Goal: Task Accomplishment & Management: Manage account settings

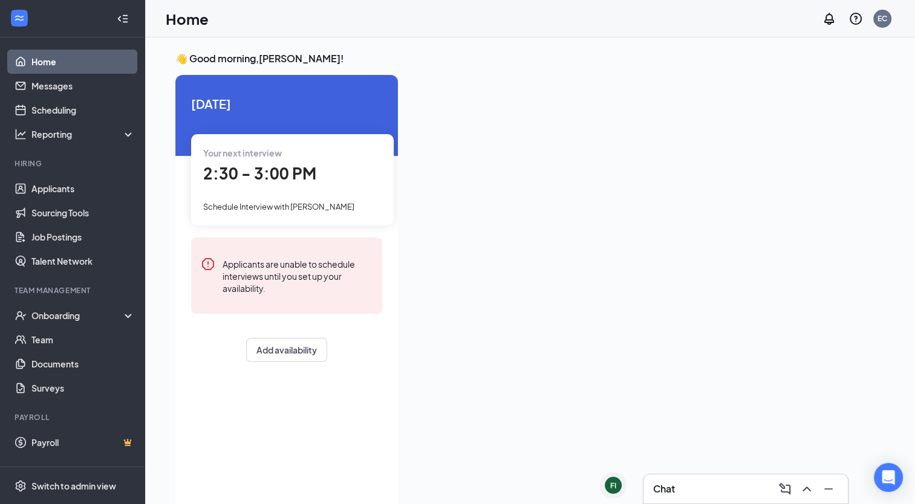
click at [264, 8] on div "Home EC" at bounding box center [530, 18] width 770 height 37
click at [48, 186] on link "Applicants" at bounding box center [82, 189] width 103 height 24
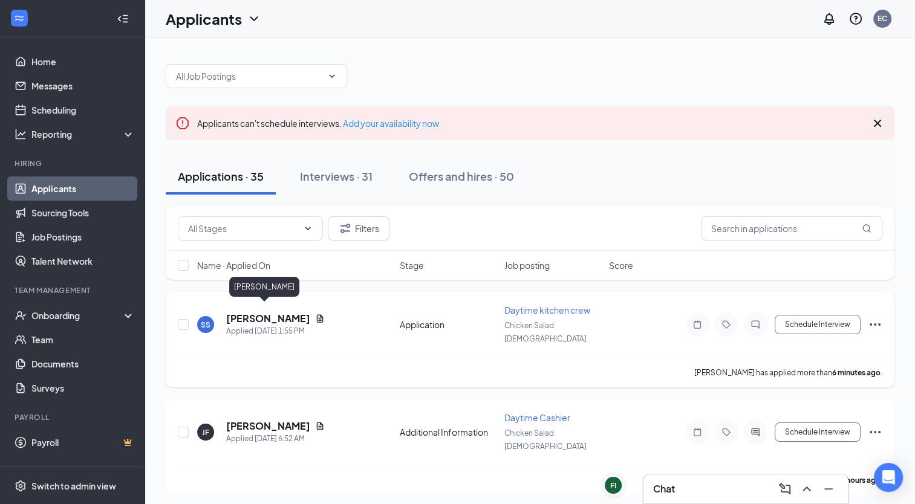
click at [271, 312] on h5 "[PERSON_NAME]" at bounding box center [268, 318] width 84 height 13
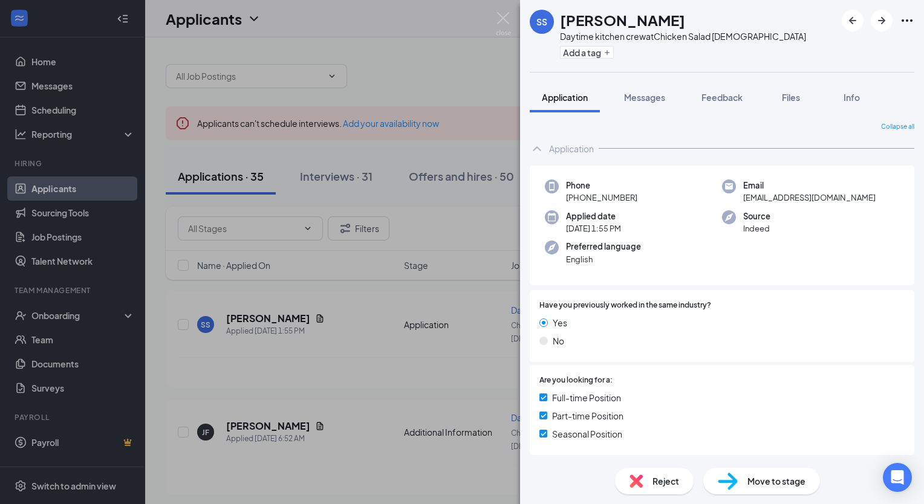
scroll to position [225, 0]
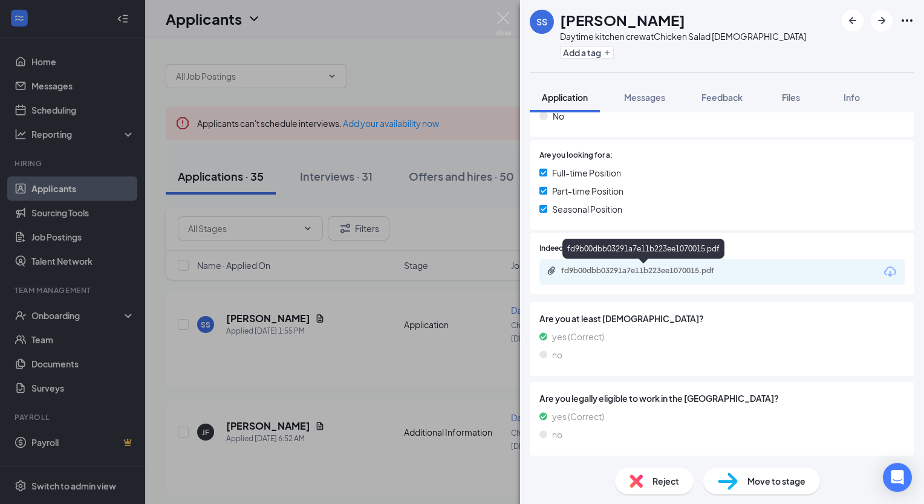
click at [587, 272] on div "fd9b00dbb03291a7e11b223ee1070015.pdf" at bounding box center [645, 271] width 169 height 10
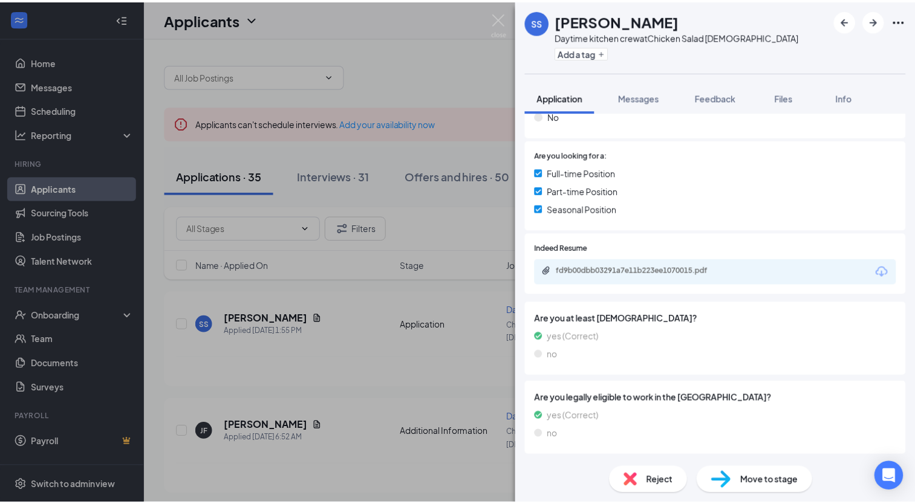
scroll to position [220, 0]
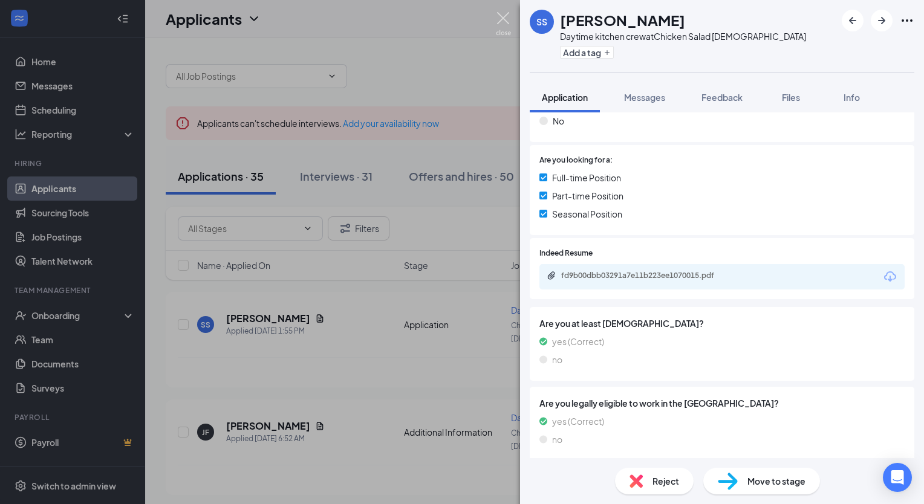
click at [503, 18] on img at bounding box center [503, 24] width 15 height 24
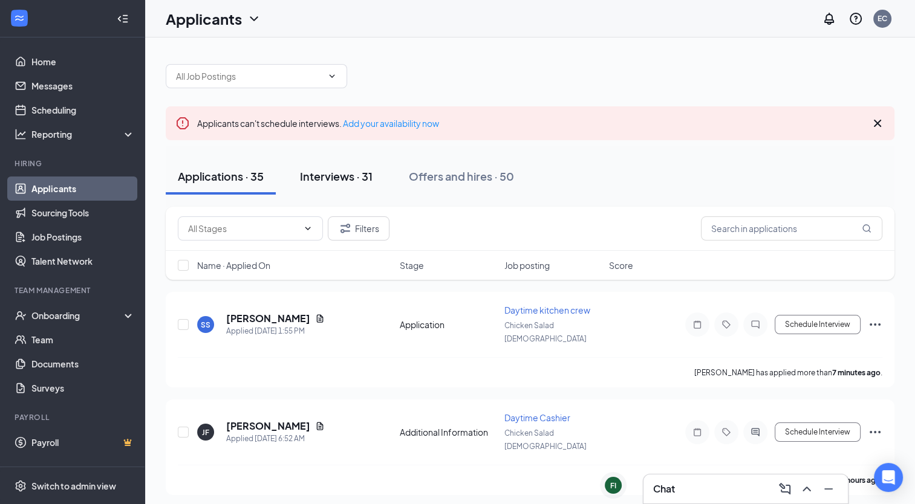
click at [346, 174] on div "Interviews · 31" at bounding box center [336, 176] width 73 height 15
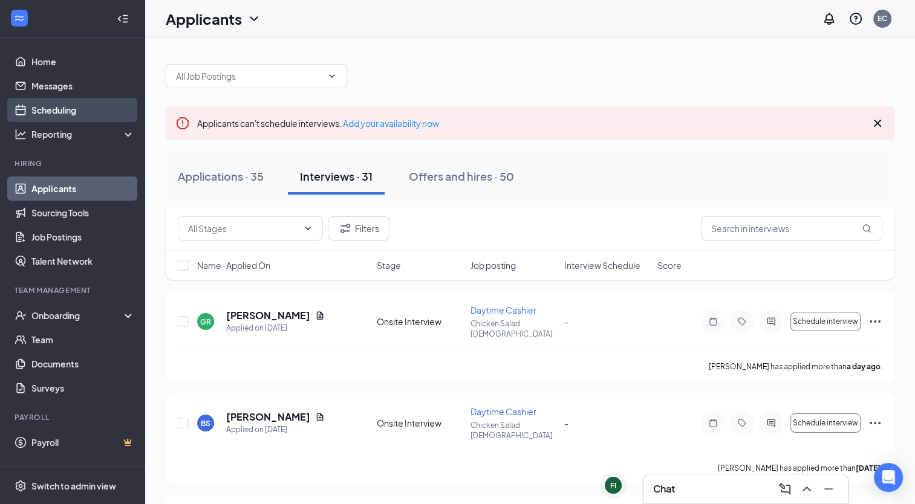
click at [57, 109] on link "Scheduling" at bounding box center [82, 110] width 103 height 24
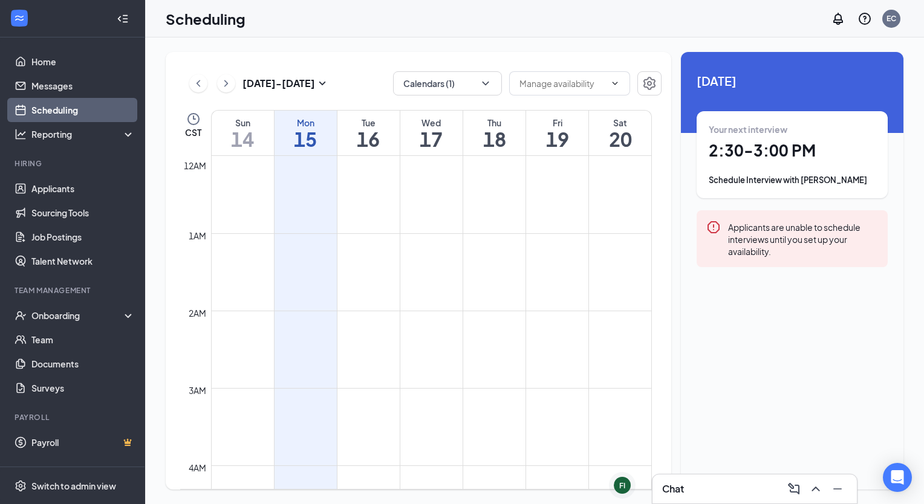
scroll to position [594, 0]
click at [767, 152] on h1 "2:30 - 3:00 PM" at bounding box center [792, 150] width 167 height 21
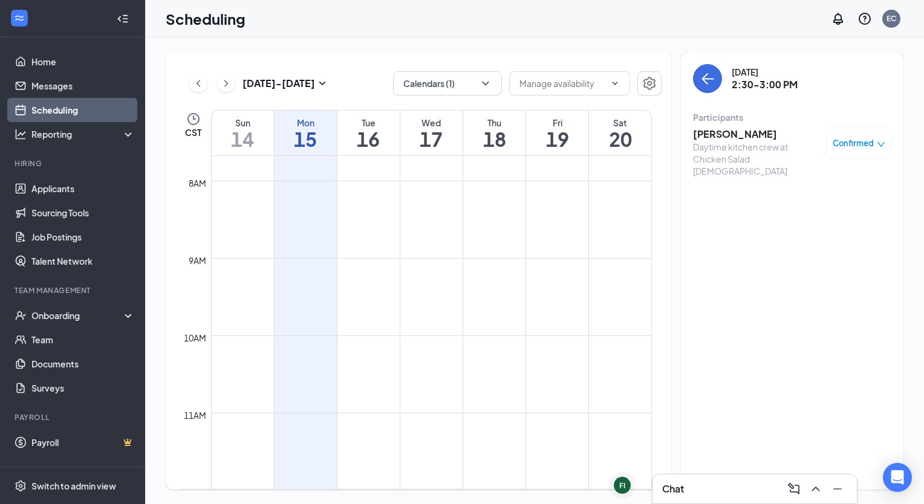
click at [729, 129] on h3 "[PERSON_NAME]" at bounding box center [756, 134] width 127 height 13
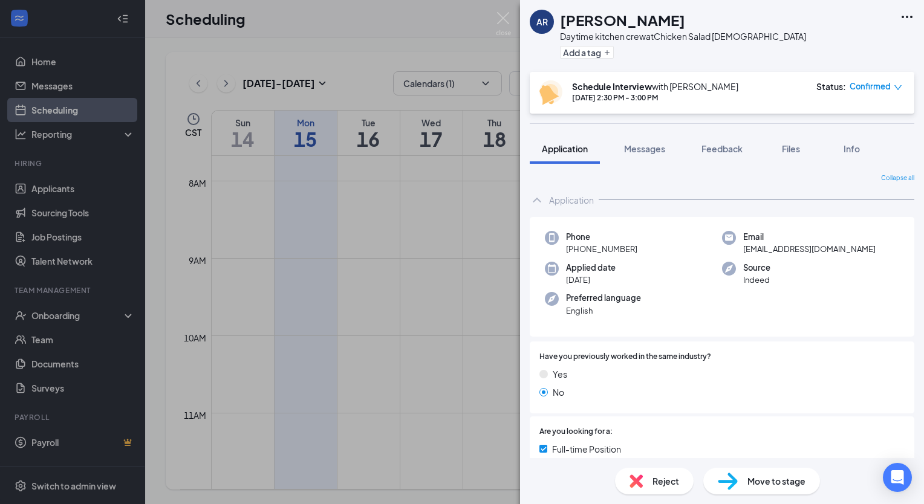
scroll to position [276, 0]
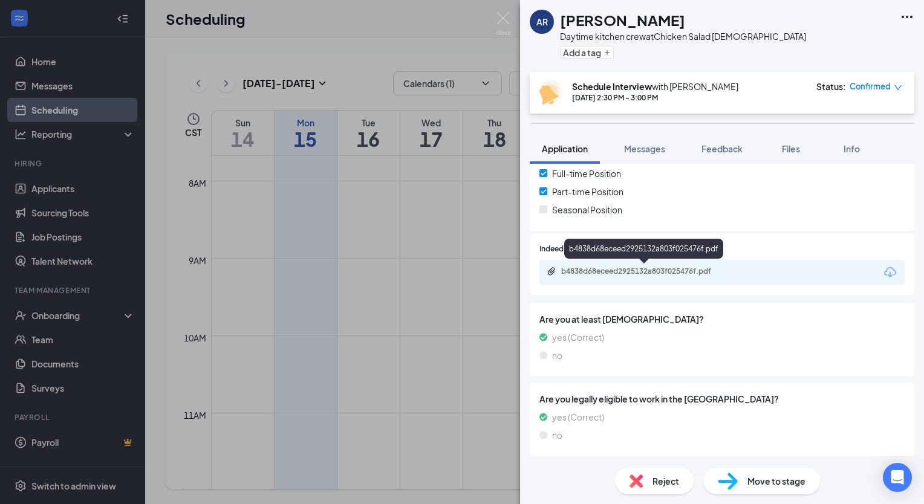
click at [610, 270] on div "b4838d68eceed2925132a803f025476f.pdf" at bounding box center [645, 272] width 169 height 10
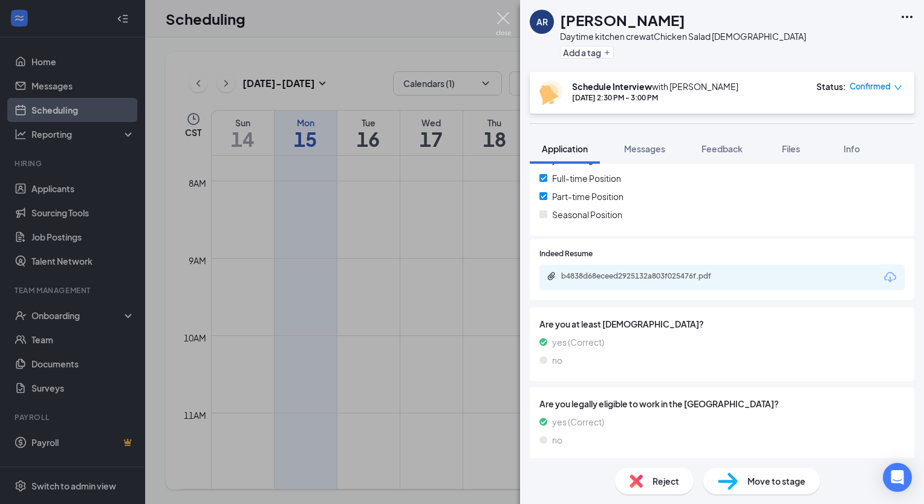
click at [500, 16] on img at bounding box center [503, 24] width 15 height 24
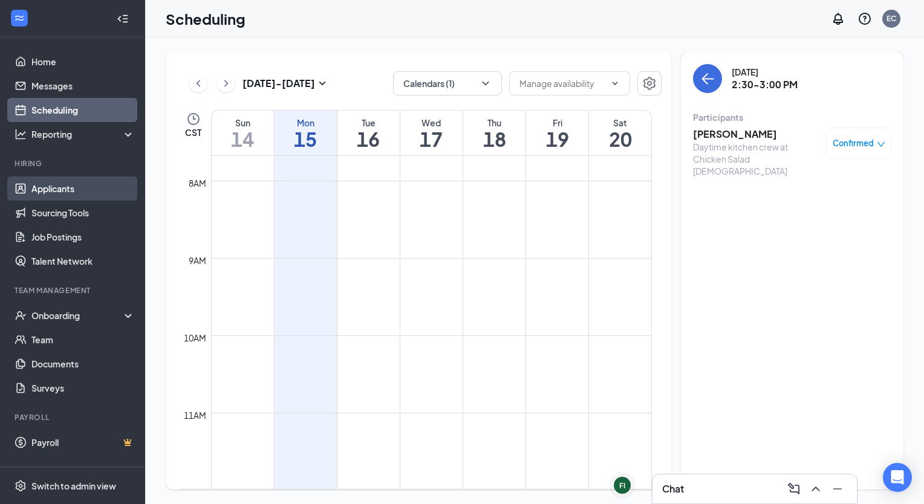
click at [59, 192] on link "Applicants" at bounding box center [82, 189] width 103 height 24
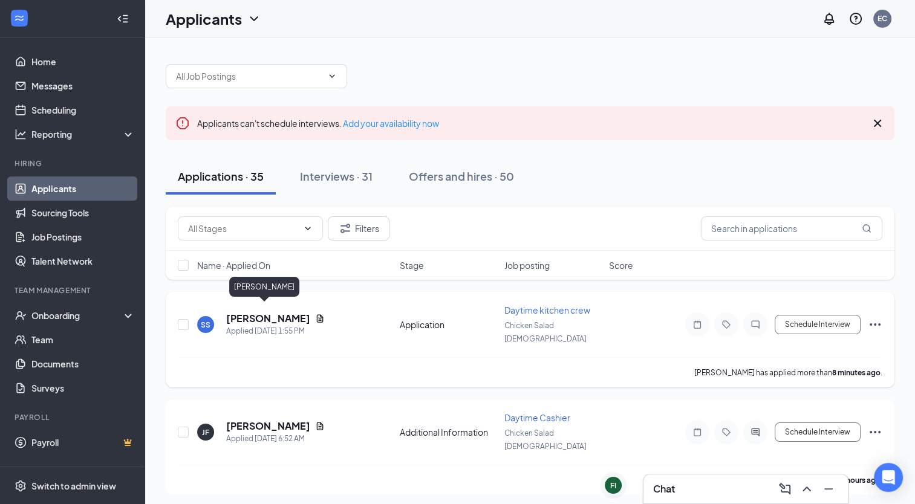
click at [262, 312] on h5 "[PERSON_NAME]" at bounding box center [268, 318] width 84 height 13
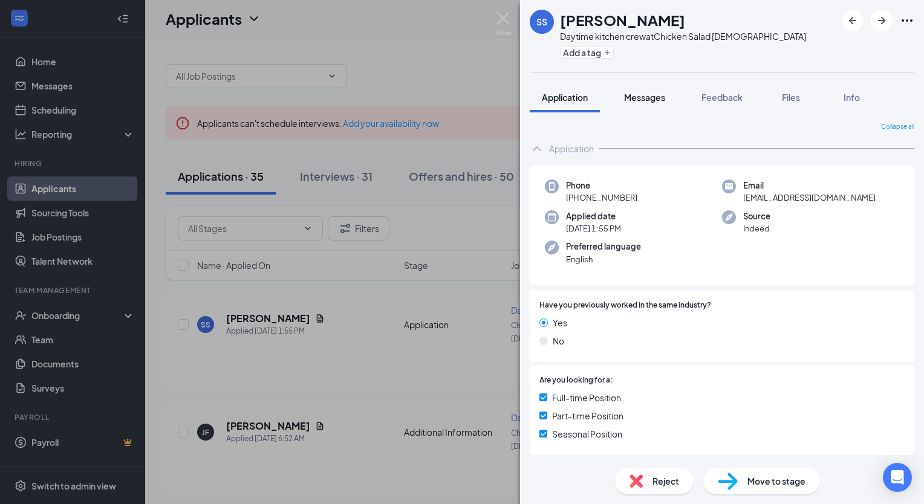
click at [662, 103] on div "Messages" at bounding box center [644, 97] width 41 height 12
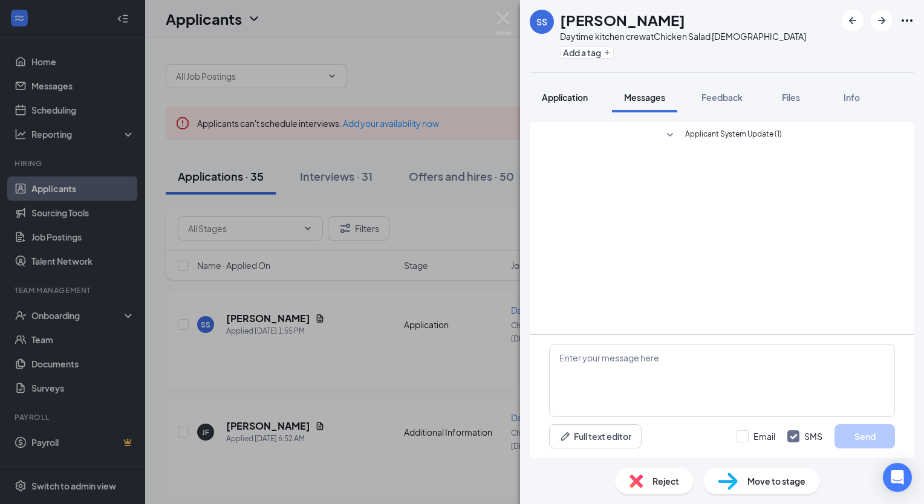
click at [571, 103] on div "Application" at bounding box center [565, 97] width 46 height 12
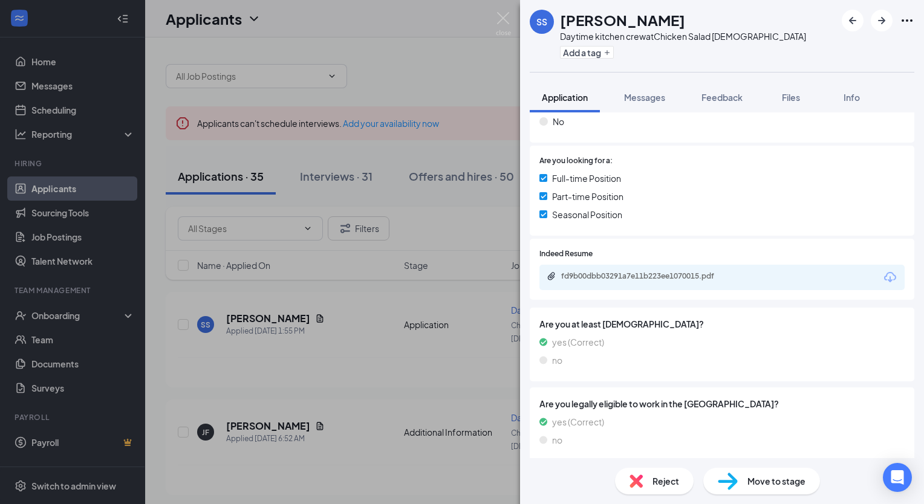
scroll to position [220, 0]
click at [587, 274] on div "fd9b00dbb03291a7e11b223ee1070015.pdf" at bounding box center [645, 276] width 169 height 10
